Goal: Transaction & Acquisition: Purchase product/service

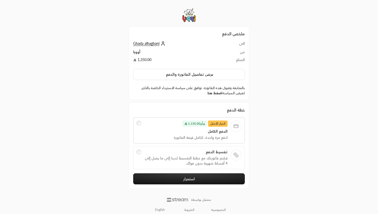
click at [216, 95] on link "اضغط هنا" at bounding box center [214, 93] width 15 height 4
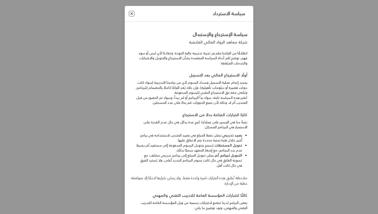
click at [133, 14] on button "Close" at bounding box center [132, 14] width 6 height 6
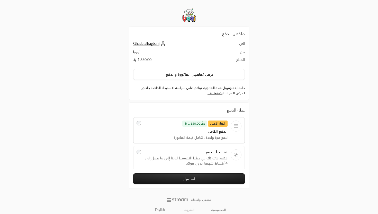
click at [258, 80] on div "ملخص الدفع الى Ghada alhagbani من أووبا المبلغ 1,350.00 عرض تفاصيل الفاتورة وال…" at bounding box center [189, 109] width 189 height 218
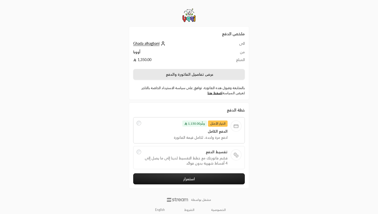
click at [215, 75] on button "عرض تفاصيل الفاتورة والدفع" at bounding box center [189, 74] width 112 height 11
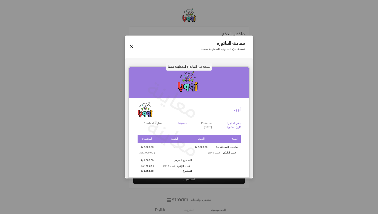
click at [273, 91] on div "معاينة الفاتورة نسخة من الفاتورة للمعاينة فقط نسخة من الفاتورة للمعاينة فقط معا…" at bounding box center [189, 107] width 378 height 214
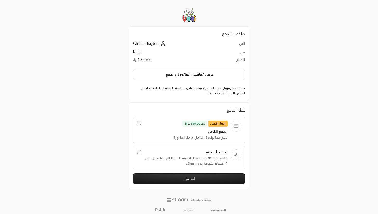
click at [215, 93] on link "اضغط هنا" at bounding box center [214, 93] width 15 height 4
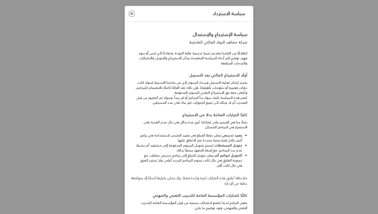
click at [131, 14] on button "Close" at bounding box center [132, 14] width 6 height 6
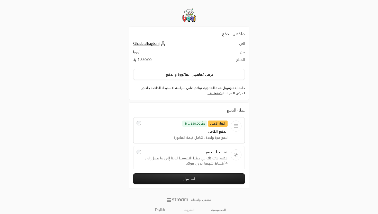
click at [189, 150] on span "تقسيط الدفع" at bounding box center [186, 151] width 84 height 5
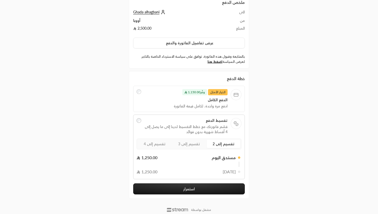
scroll to position [46, 0]
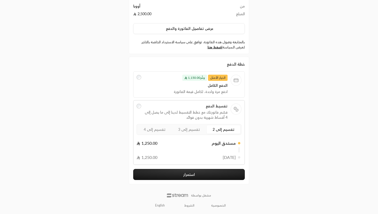
click at [152, 129] on span "تقسيم إلى 4" at bounding box center [155, 129] width 22 height 4
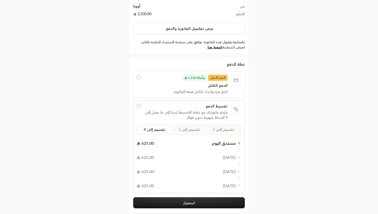
click at [270, 118] on div "ملخص الدفع الى Ghada alhagbani من أووبا المبلغ 2,500.00 عرض تفاصيل الفاتورة وال…" at bounding box center [189, 98] width 189 height 288
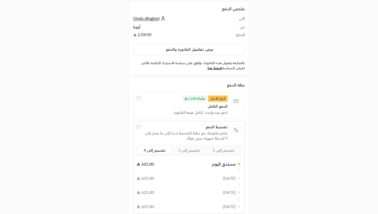
scroll to position [0, 0]
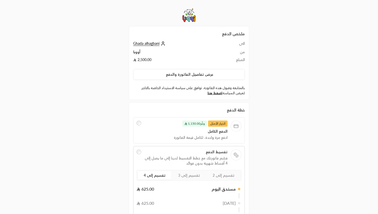
click at [153, 44] on span "Ghada alhagbani" at bounding box center [146, 43] width 26 height 5
